Goal: Information Seeking & Learning: Learn about a topic

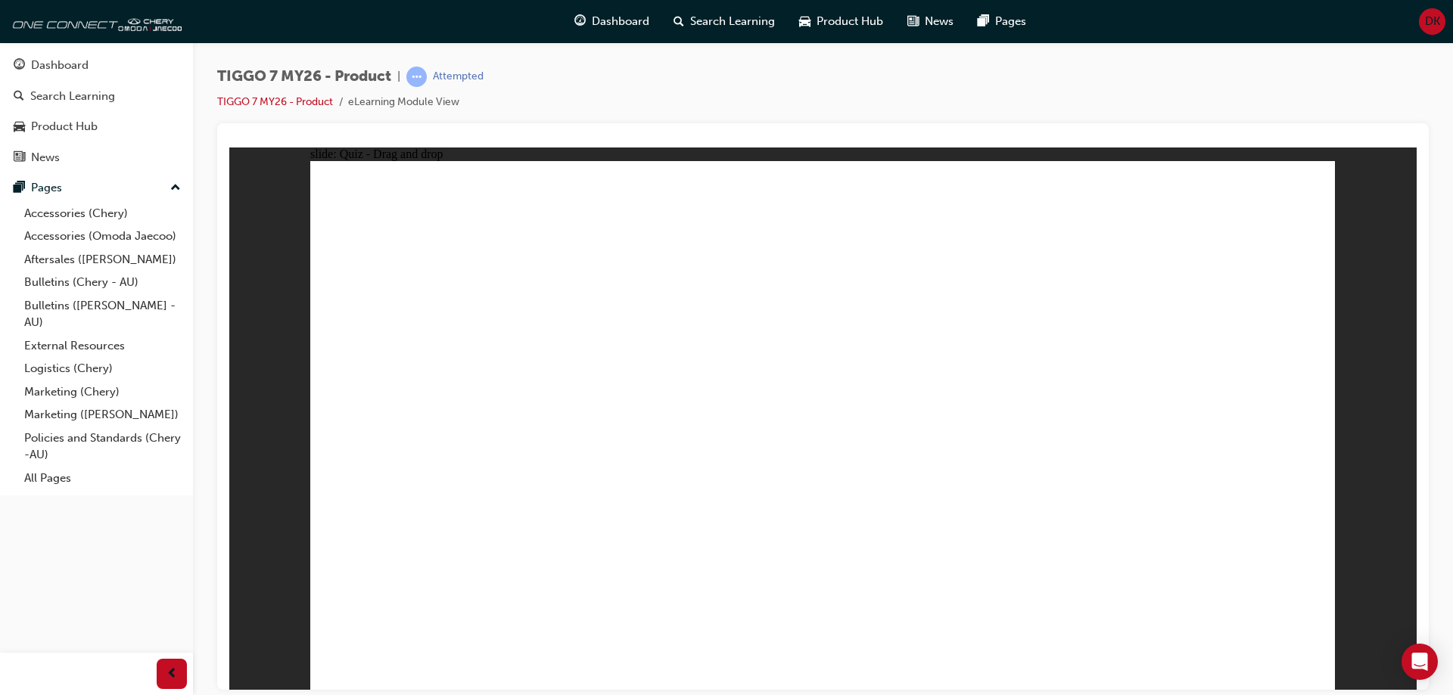
drag, startPoint x: 1238, startPoint y: 237, endPoint x: 1220, endPoint y: 240, distance: 17.7
drag, startPoint x: 1224, startPoint y: 233, endPoint x: 1136, endPoint y: 243, distance: 88.3
drag, startPoint x: 472, startPoint y: 454, endPoint x: 833, endPoint y: 442, distance: 361.1
drag, startPoint x: 1179, startPoint y: 234, endPoint x: 415, endPoint y: 457, distance: 795.4
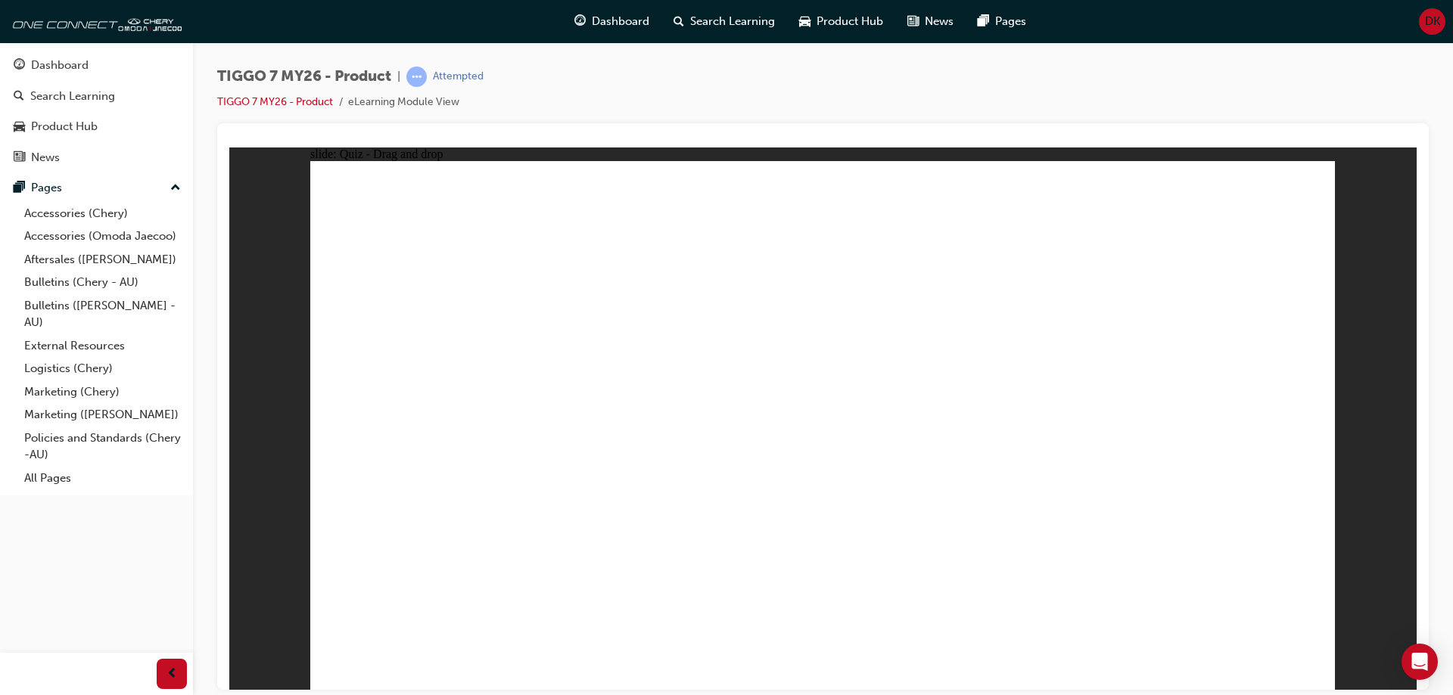
radio input "true"
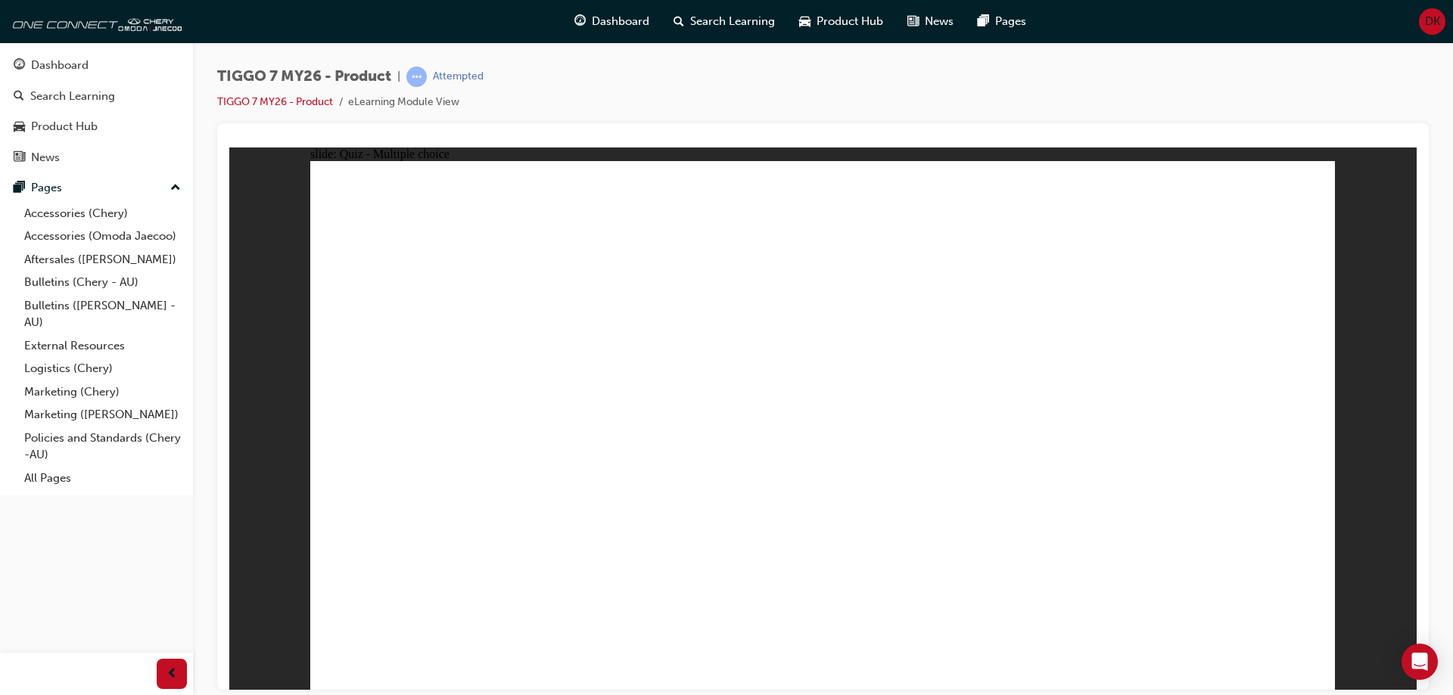
radio input "true"
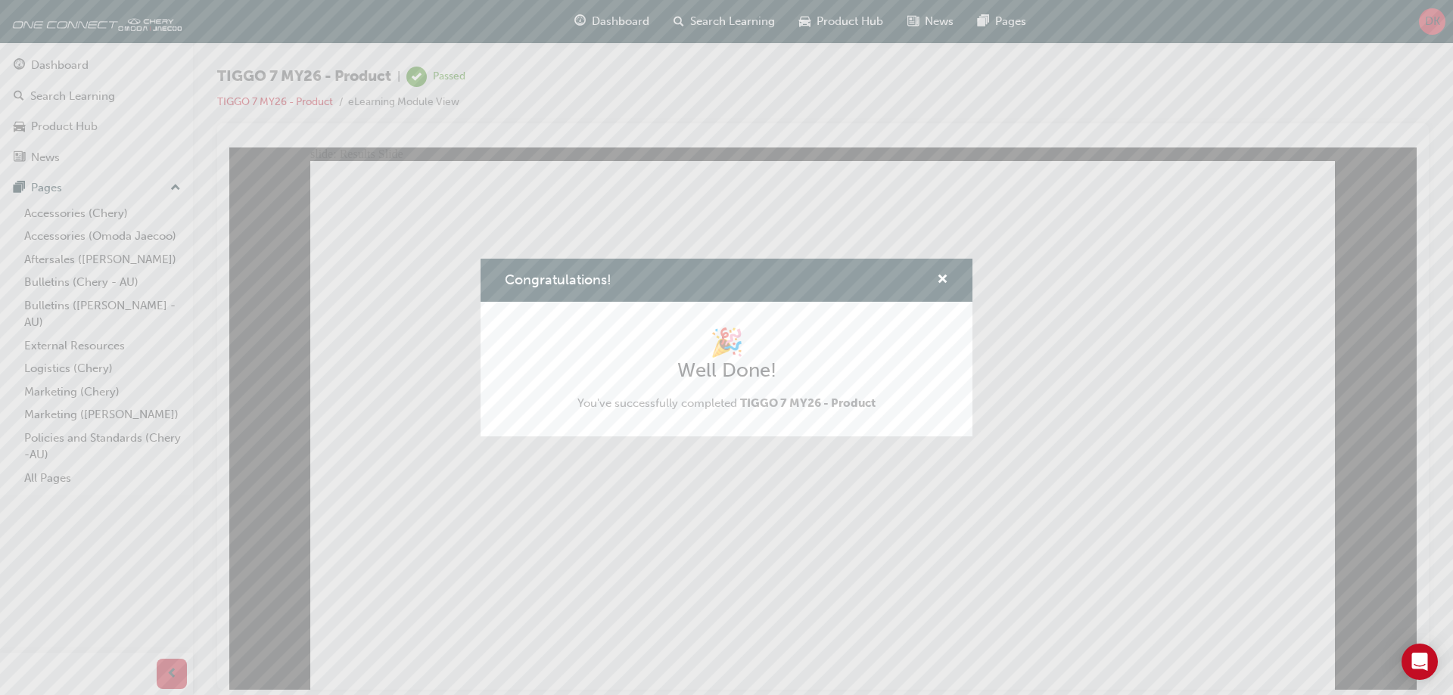
click at [811, 485] on div "Congratulations! 🎉 Well Done! You've successfully completed TIGGO 7 MY26 - Prod…" at bounding box center [726, 347] width 1453 height 695
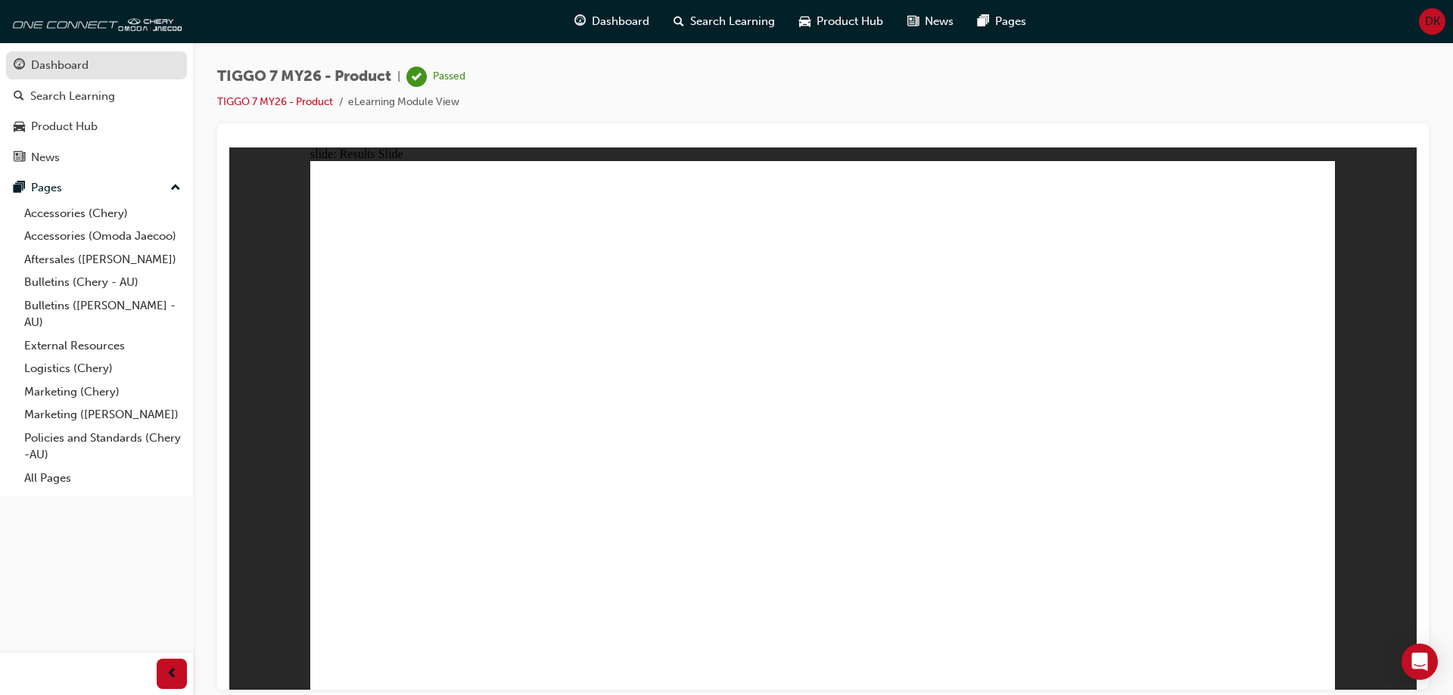
click at [55, 55] on link "Dashboard" at bounding box center [96, 65] width 181 height 28
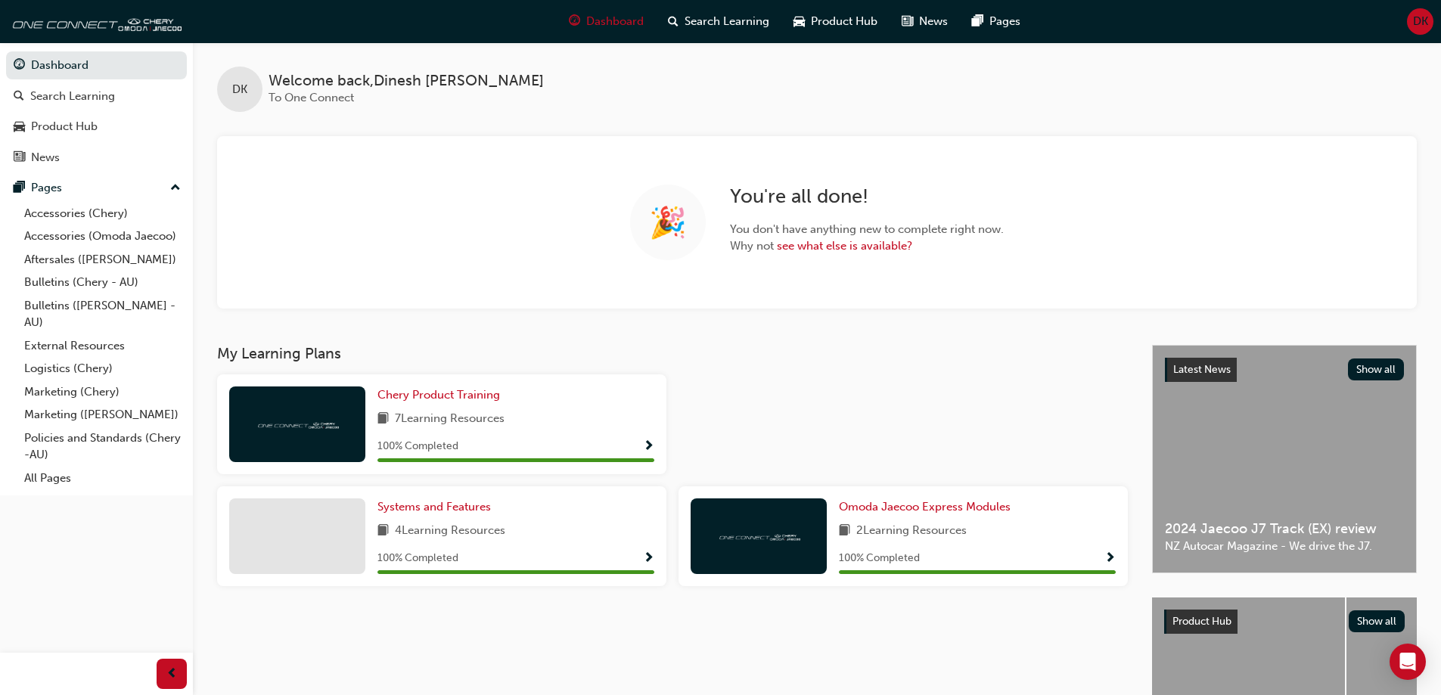
click at [747, 348] on h3 "My Learning Plans" at bounding box center [672, 353] width 911 height 17
click at [866, 98] on div "DK Welcome back , [PERSON_NAME] To One Connect" at bounding box center [817, 77] width 1248 height 70
click at [57, 163] on div "News" at bounding box center [45, 157] width 29 height 17
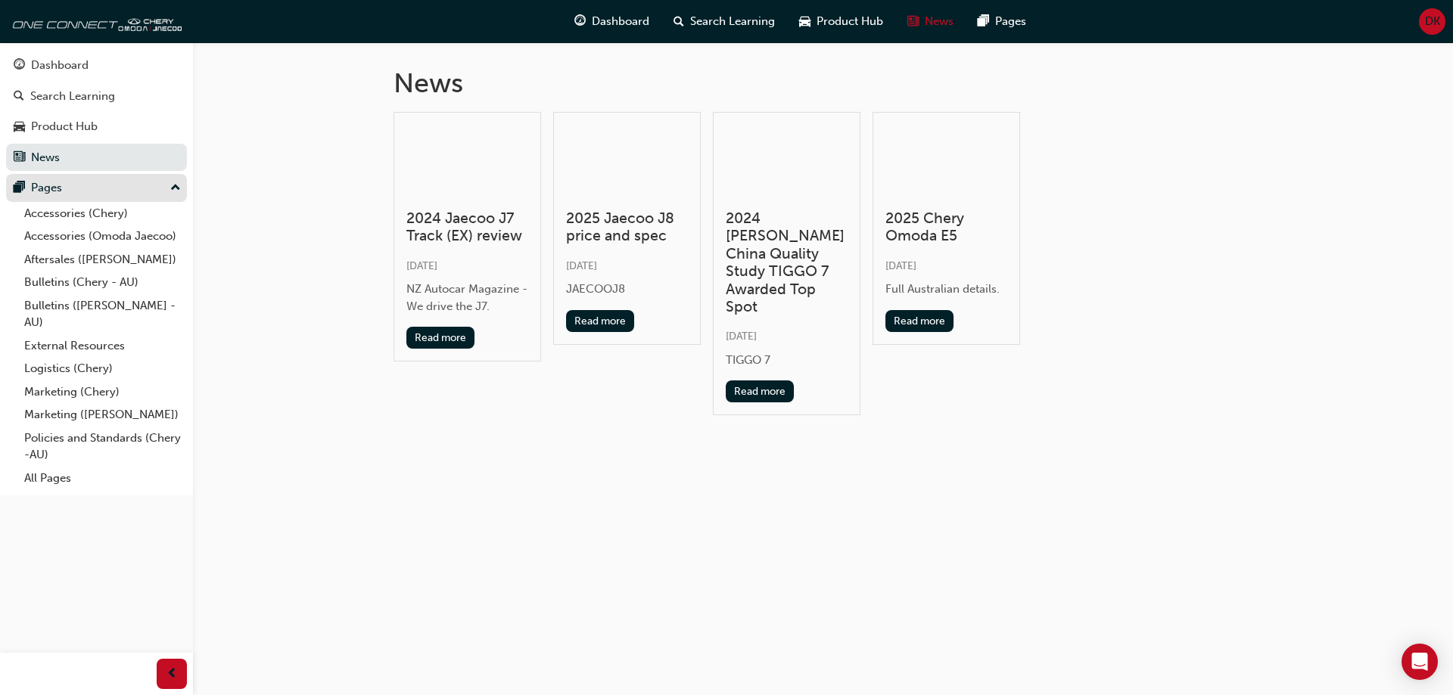
click at [60, 182] on div "Pages" at bounding box center [46, 187] width 31 height 17
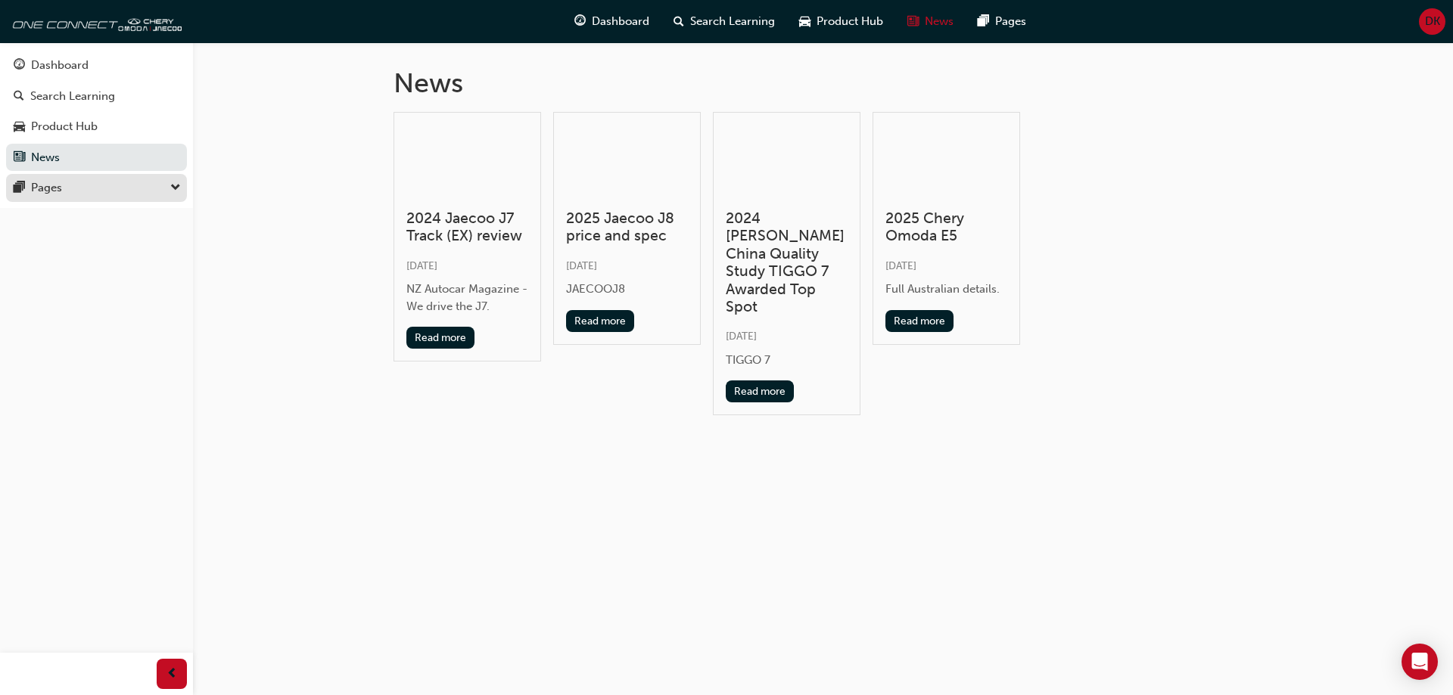
click at [64, 185] on div "Pages" at bounding box center [97, 188] width 166 height 19
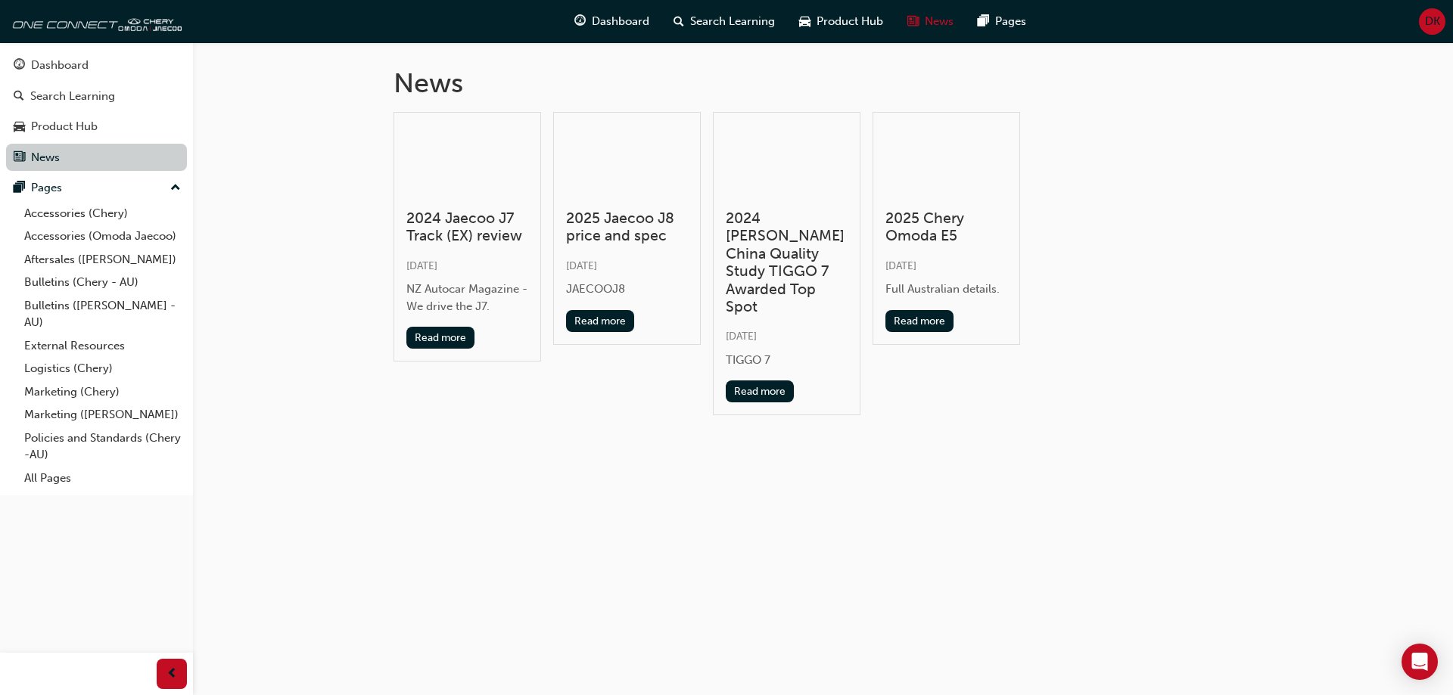
click at [82, 154] on link "News" at bounding box center [96, 158] width 181 height 28
click at [67, 126] on div "Product Hub" at bounding box center [64, 126] width 67 height 17
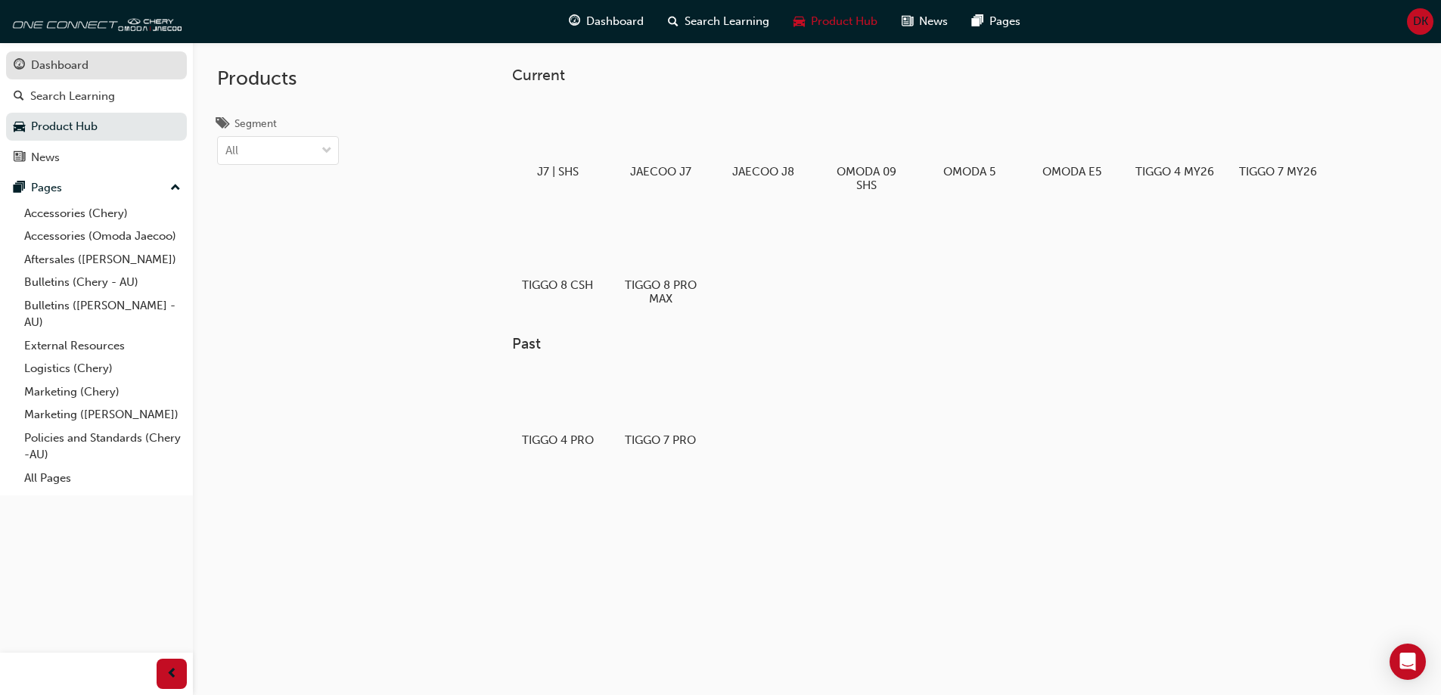
click at [73, 70] on div "Dashboard" at bounding box center [60, 65] width 58 height 17
